Goal: Transaction & Acquisition: Purchase product/service

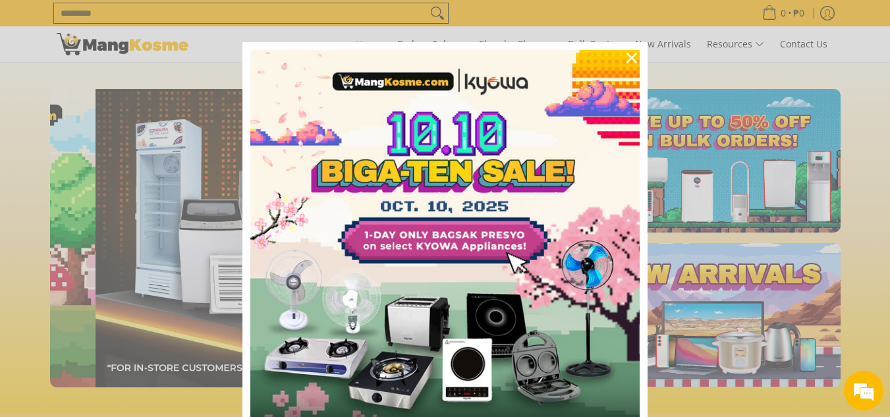
scroll to position [0, 524]
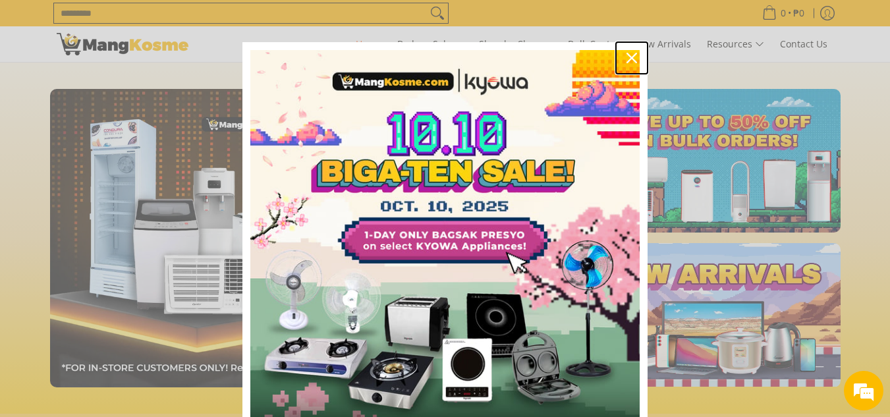
click at [627, 54] on icon "close icon" at bounding box center [632, 58] width 11 height 11
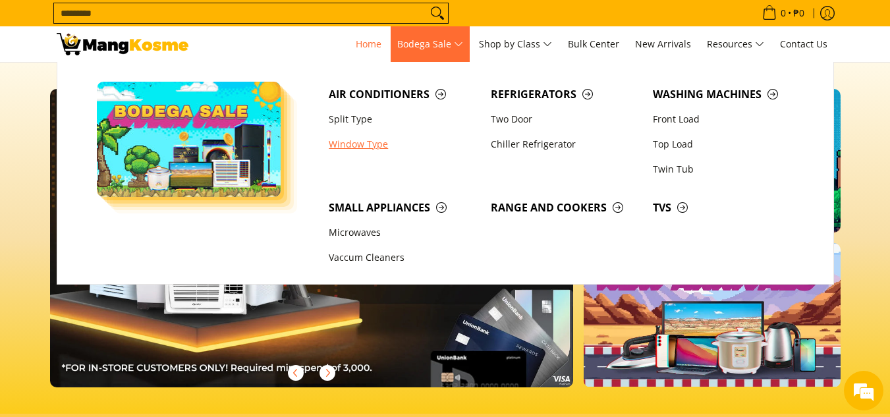
click at [359, 140] on link "Window Type" at bounding box center [403, 144] width 162 height 25
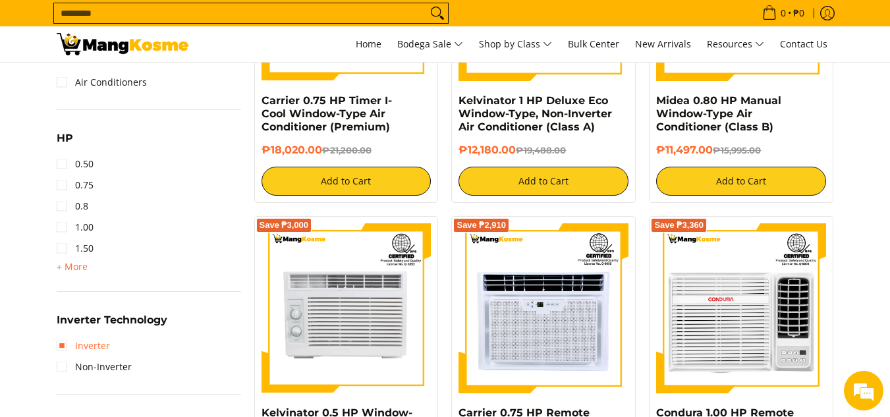
click at [59, 345] on link "Inverter" at bounding box center [83, 345] width 53 height 21
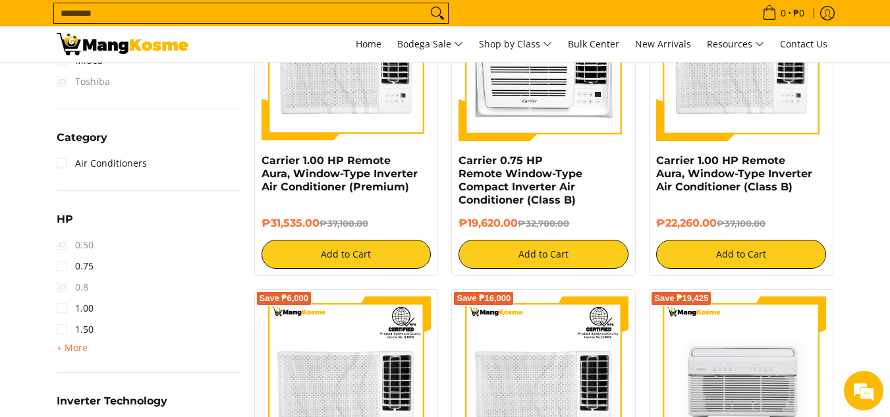
scroll to position [647, 0]
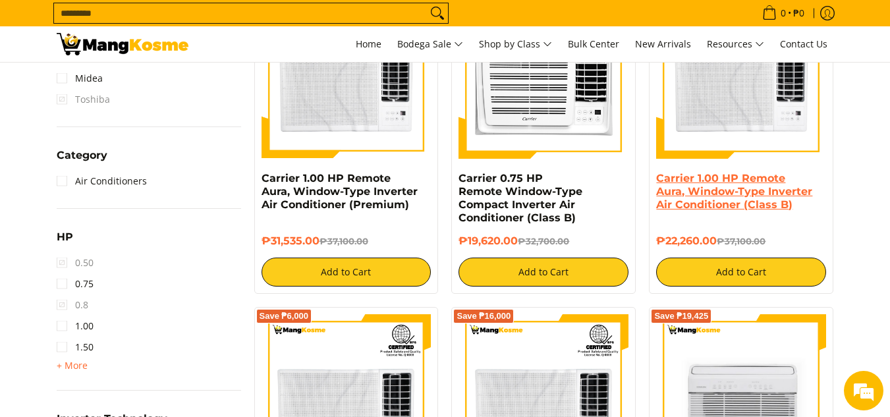
click at [735, 181] on link "Carrier 1.00 HP Remote Aura, Window-Type Inverter Air Conditioner (Class B)" at bounding box center [734, 191] width 156 height 39
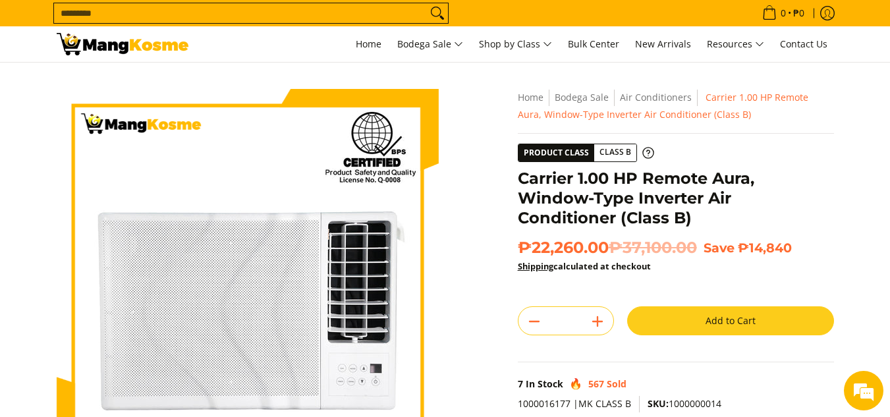
click at [863, 260] on section "Skip to Main Content Enable zoom Disable zoom Enable zoom Disable zoom Enable z…" at bounding box center [445, 364] width 890 height 602
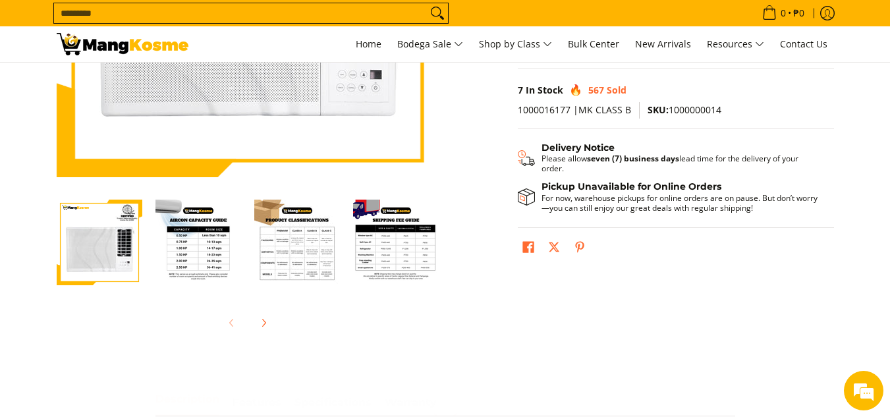
scroll to position [330, 0]
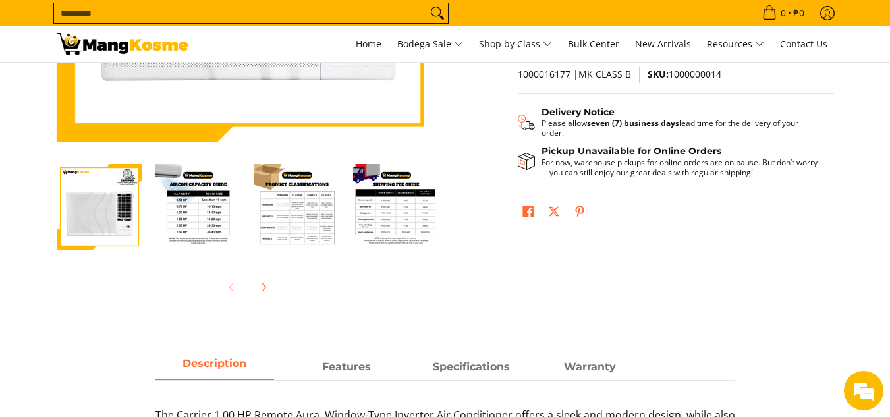
click at [192, 221] on img "Carrier 1.00 HP Remote Aura, Window-Type Inverter Air Conditioner (Class B)-2" at bounding box center [199, 207] width 86 height 86
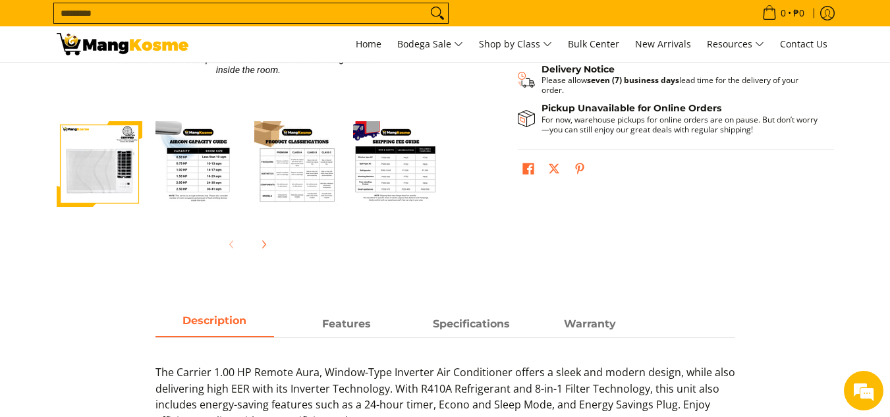
scroll to position [395, 0]
